Goal: Information Seeking & Learning: Find specific fact

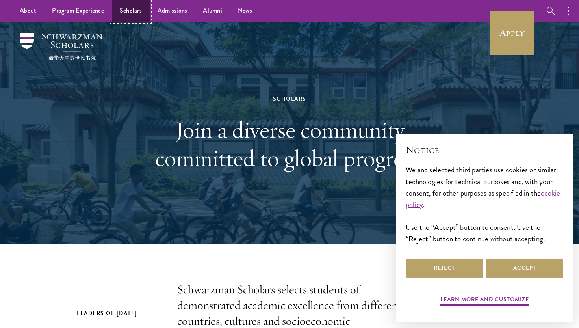
click at [139, 14] on link "Scholars" at bounding box center [131, 11] width 38 height 22
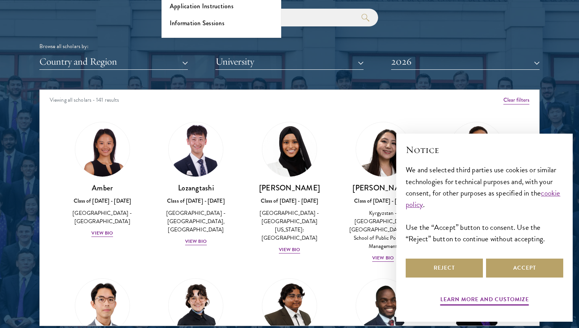
scroll to position [939, 0]
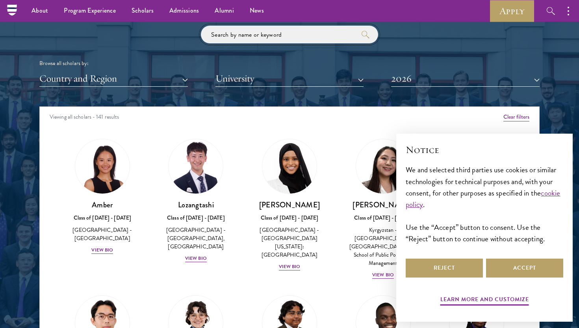
click at [240, 39] on input "search" at bounding box center [289, 35] width 177 height 18
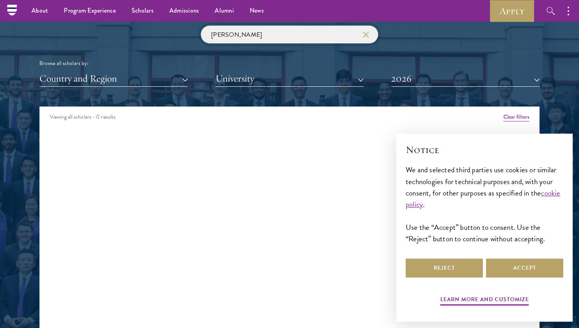
type input "sundberg"
click at [421, 74] on button "2026" at bounding box center [465, 78] width 148 height 16
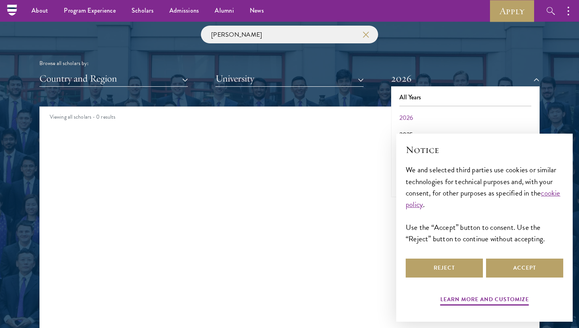
click at [410, 130] on div "× Notice We and selected third parties use cookies or similar technologies for …" at bounding box center [484, 227] width 189 height 200
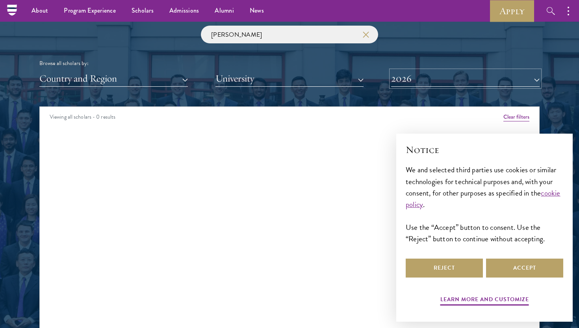
click at [411, 83] on button "2026" at bounding box center [465, 78] width 148 height 16
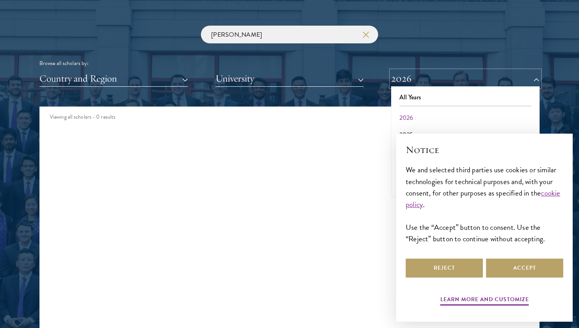
scroll to position [969, 0]
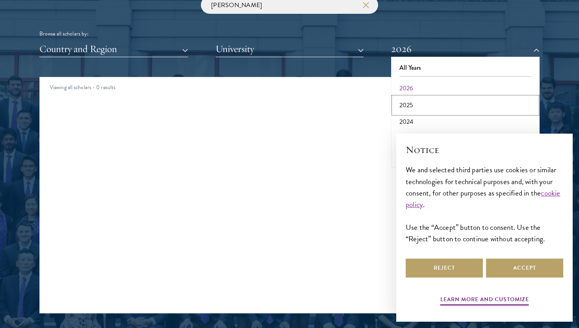
click at [406, 107] on button "2025" at bounding box center [465, 105] width 144 height 17
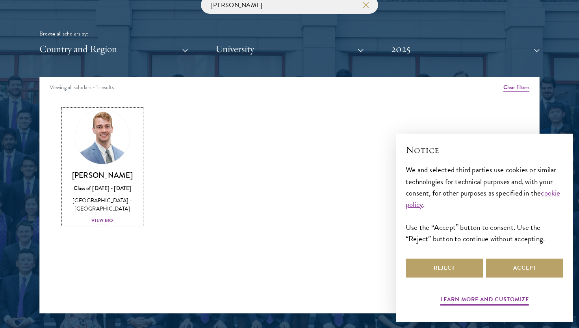
click at [115, 151] on img at bounding box center [102, 137] width 60 height 60
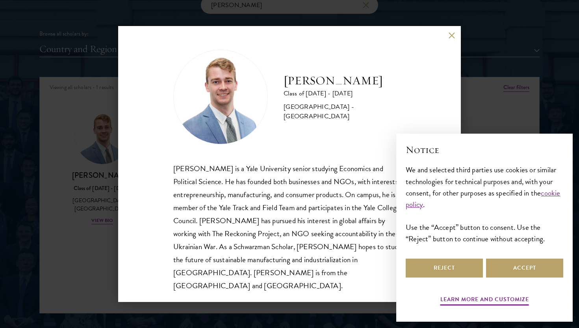
scroll to position [1, 0]
click at [463, 271] on button "Reject" at bounding box center [444, 267] width 77 height 19
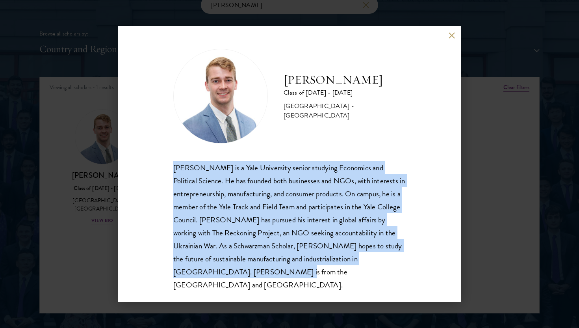
drag, startPoint x: 216, startPoint y: 273, endPoint x: 170, endPoint y: 173, distance: 110.6
click at [170, 173] on div "Alexander Sundberg Class of 2024 - 2025 United States of America - Yale Univers…" at bounding box center [289, 164] width 343 height 276
copy div "Alex Sundberg is a Yale University senior studying Economics and Political Scie…"
click at [449, 37] on button at bounding box center [451, 35] width 7 height 7
